Goal: Book appointment/travel/reservation

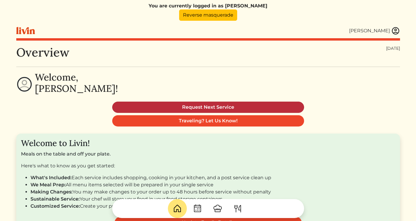
click at [184, 108] on link "Request Next Service" at bounding box center [208, 107] width 192 height 11
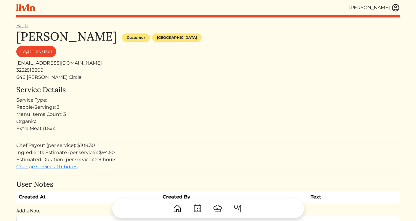
click at [25, 27] on link "Back" at bounding box center [22, 26] width 12 height 6
